Goal: Information Seeking & Learning: Learn about a topic

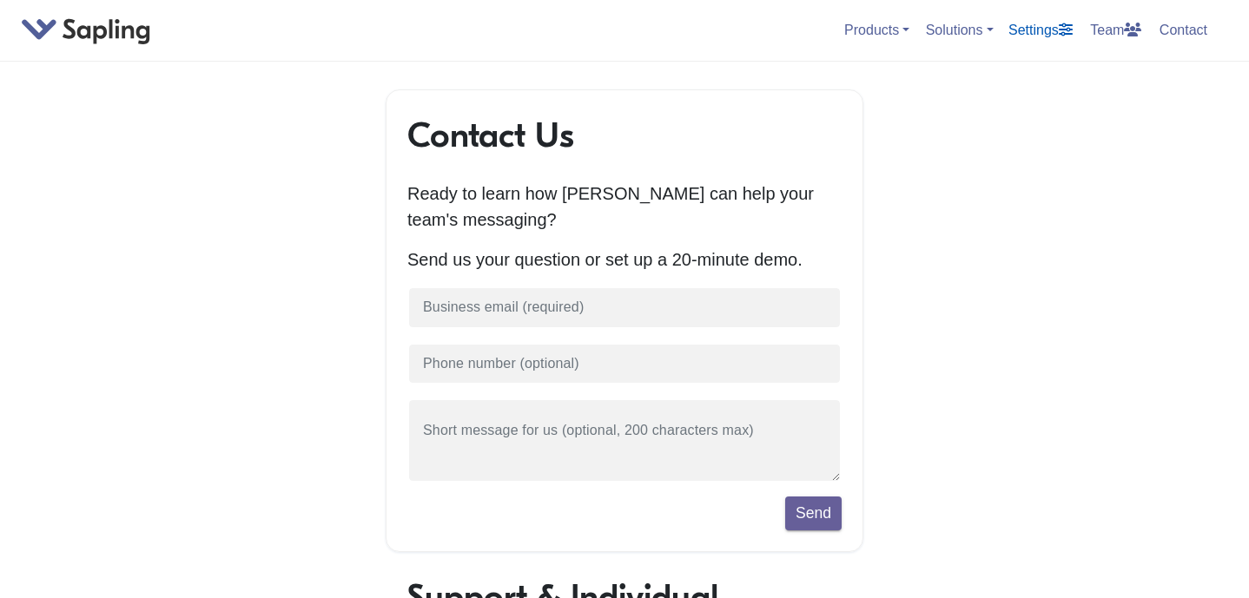
click at [1018, 32] on link "Settings" at bounding box center [1040, 30] width 78 height 29
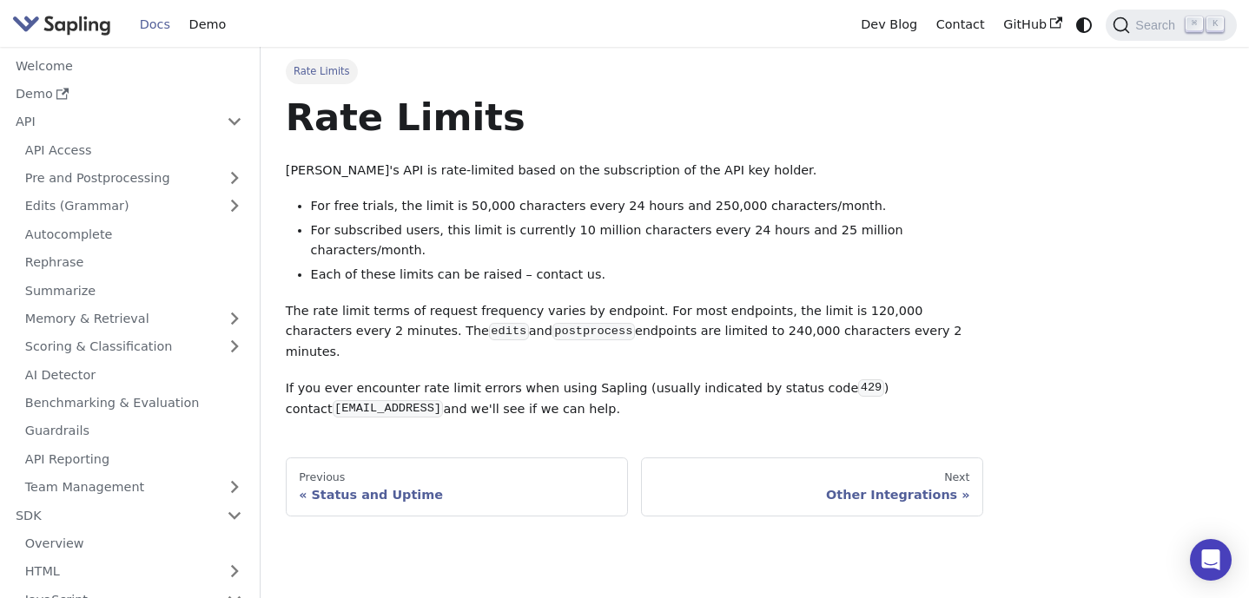
scroll to position [598, 0]
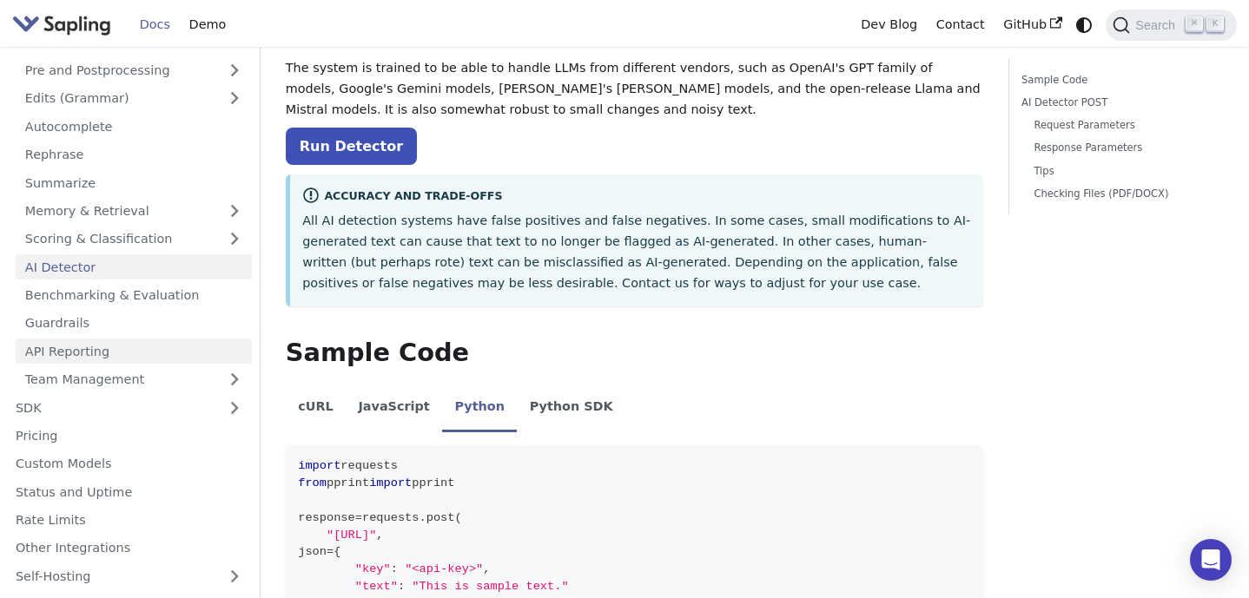
scroll to position [128, 0]
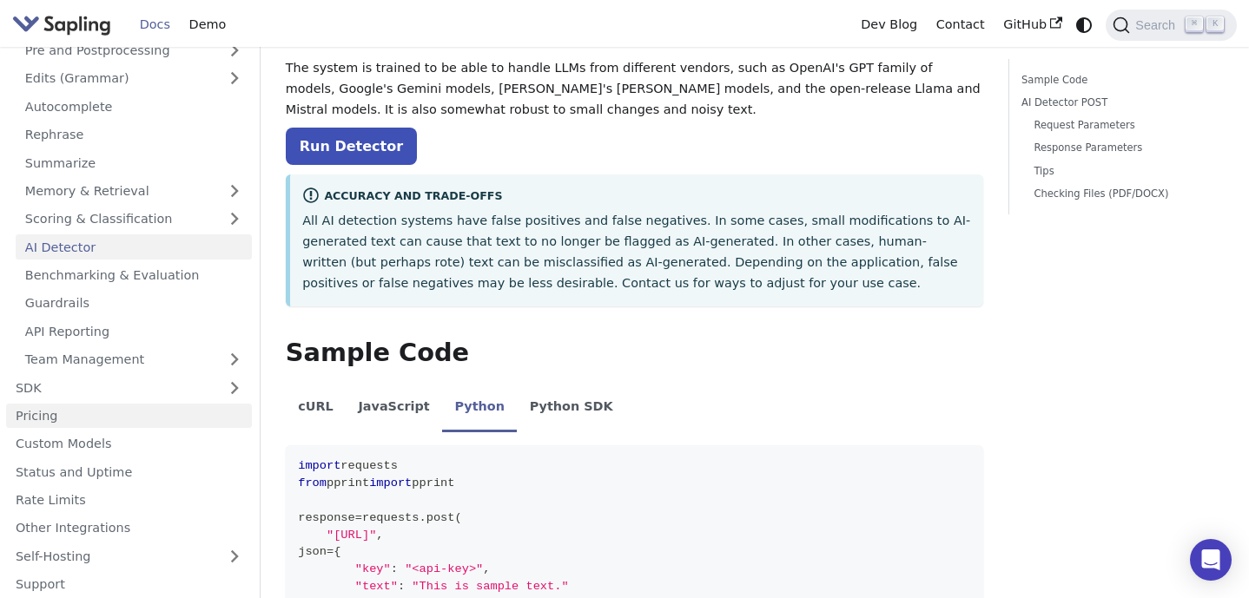
click at [111, 414] on link "Pricing" at bounding box center [129, 416] width 246 height 25
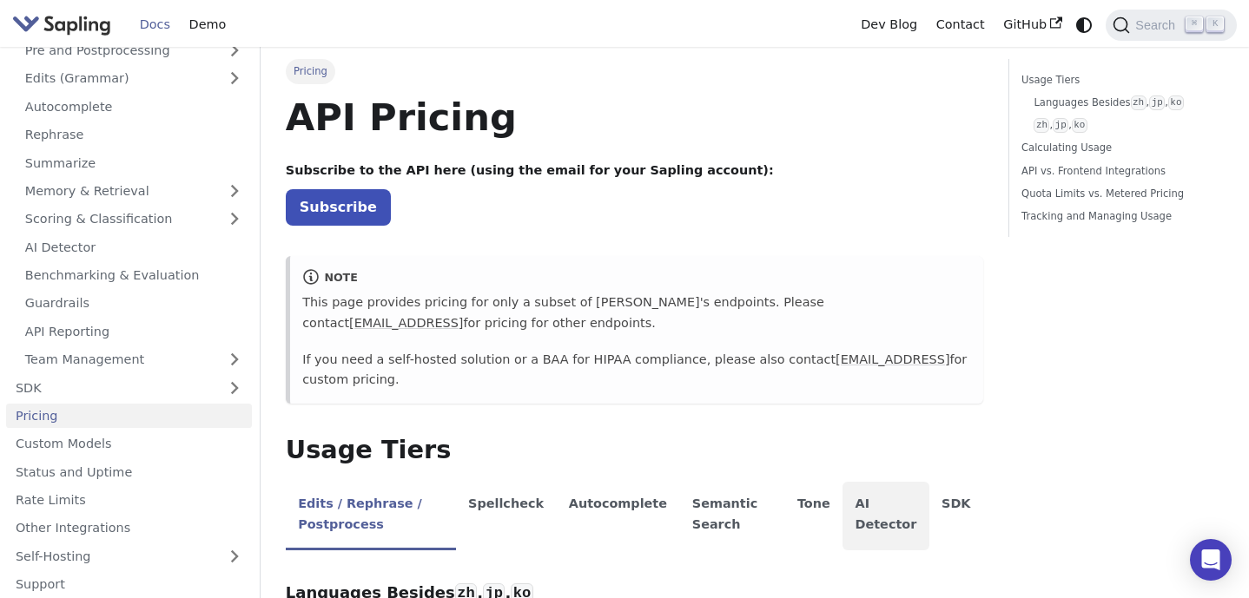
click at [875, 519] on li "AI Detector" at bounding box center [885, 516] width 87 height 69
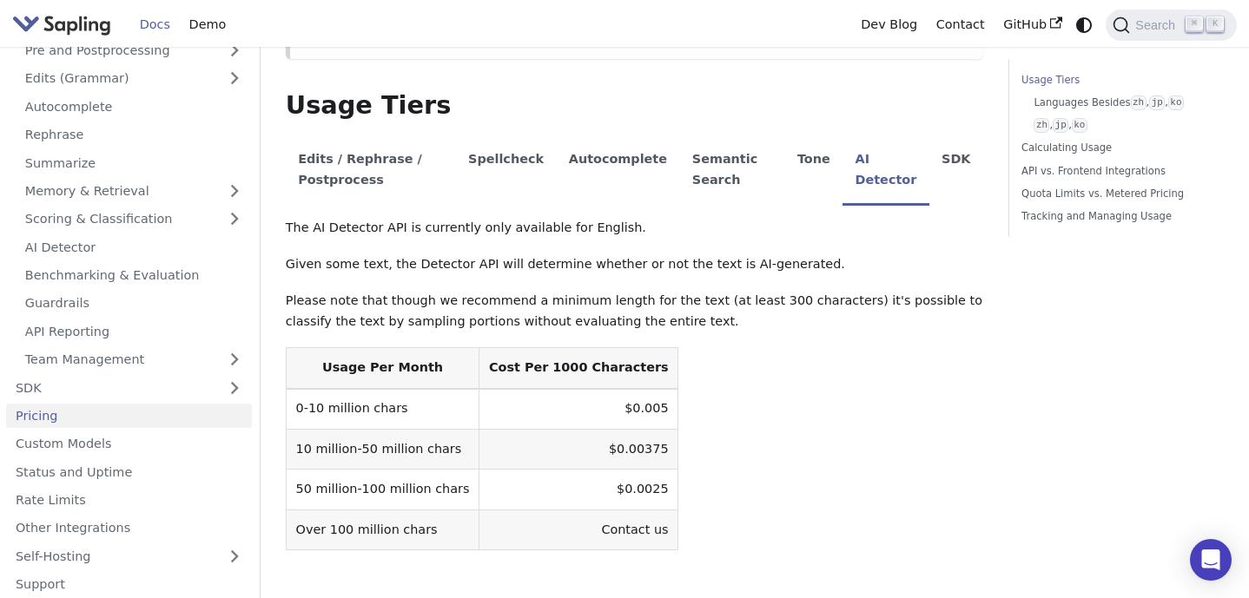
scroll to position [351, 0]
